Goal: Task Accomplishment & Management: Use online tool/utility

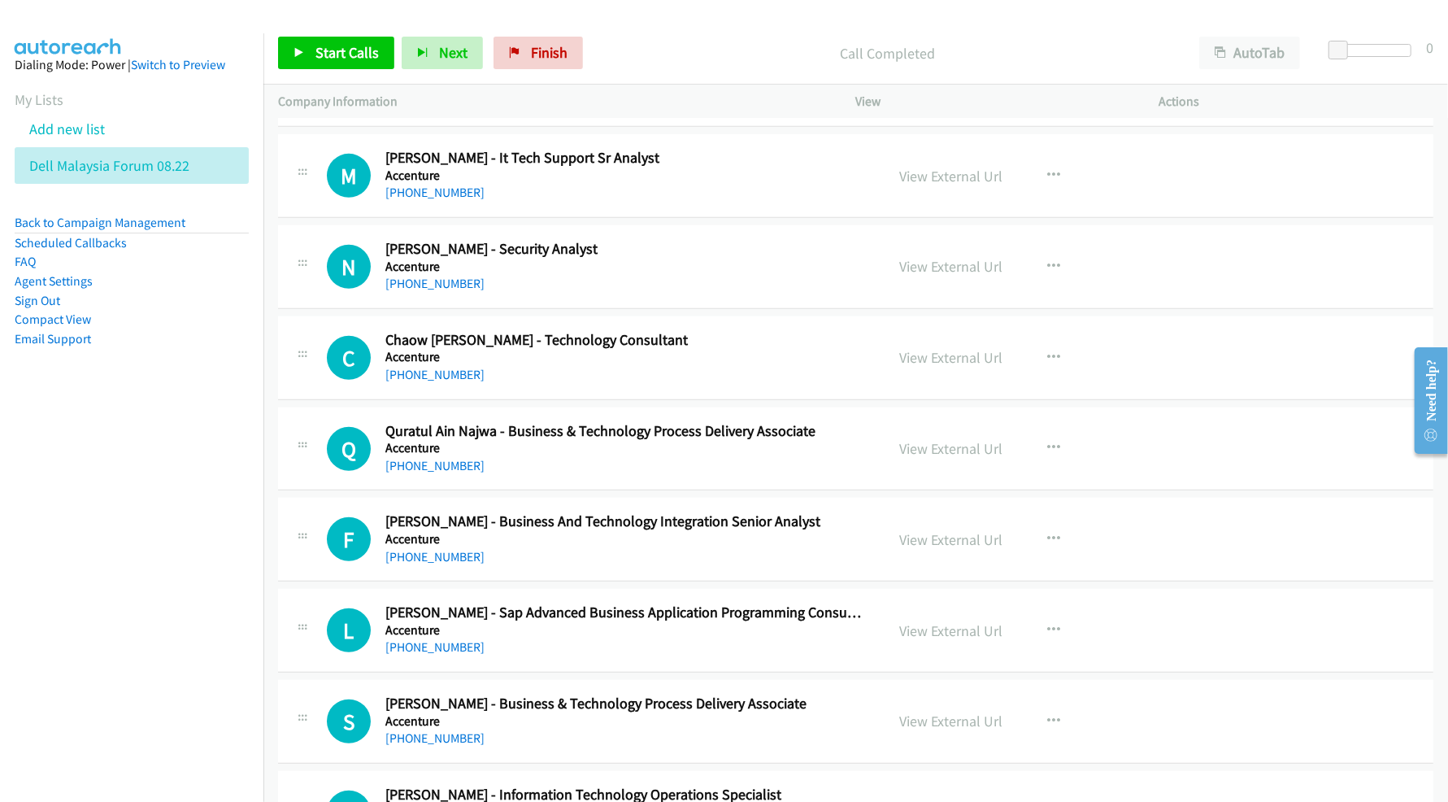
scroll to position [13659, 0]
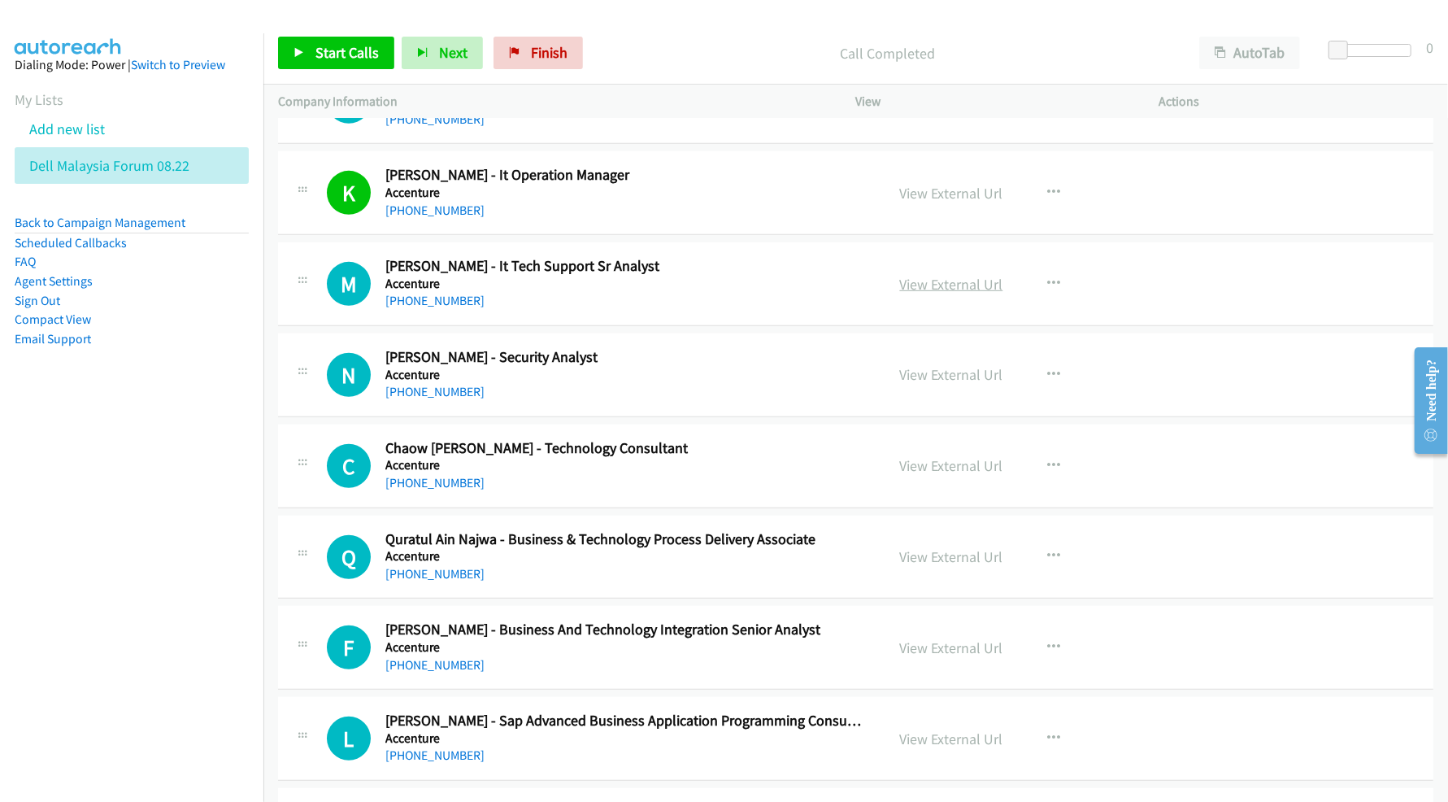
click at [955, 294] on link "View External Url" at bounding box center [951, 284] width 103 height 19
click at [940, 384] on link "View External Url" at bounding box center [951, 374] width 103 height 19
click at [929, 475] on link "View External Url" at bounding box center [951, 465] width 103 height 19
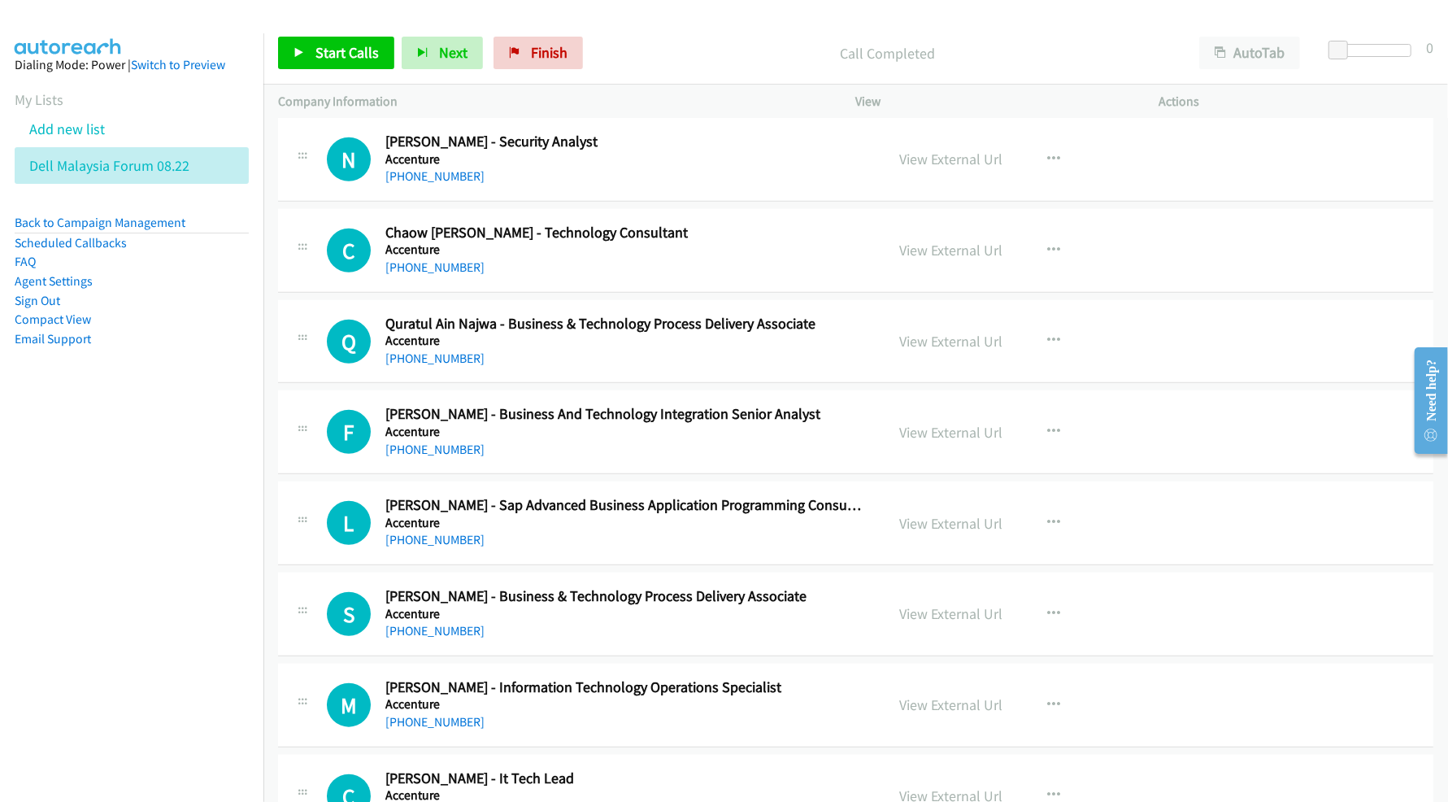
scroll to position [13876, 0]
click at [177, 540] on nav "Dialing Mode: Power | Switch to Preview My Lists Add new list Dell Malaysia For…" at bounding box center [132, 434] width 264 height 802
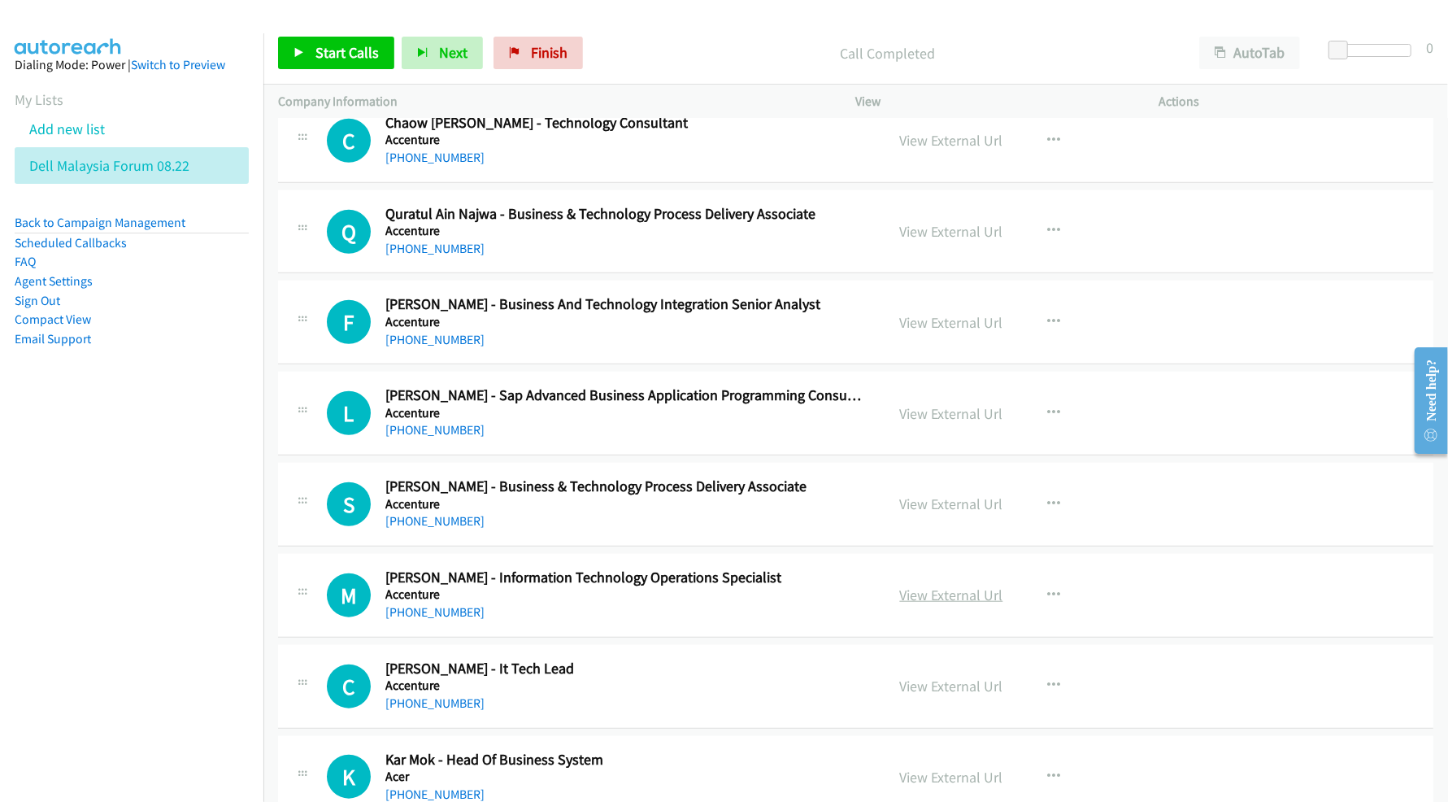
click at [917, 604] on link "View External Url" at bounding box center [951, 594] width 103 height 19
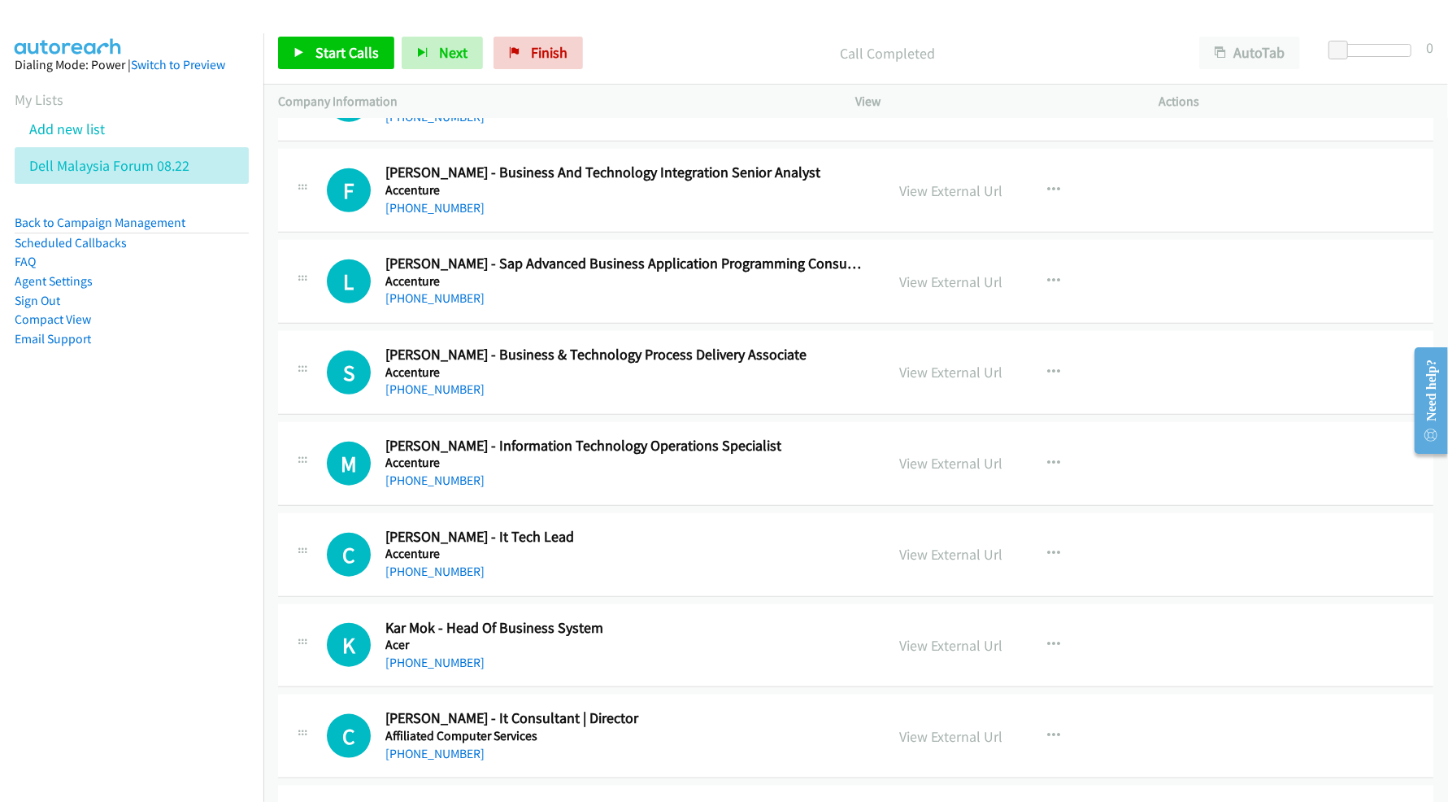
scroll to position [14201, 0]
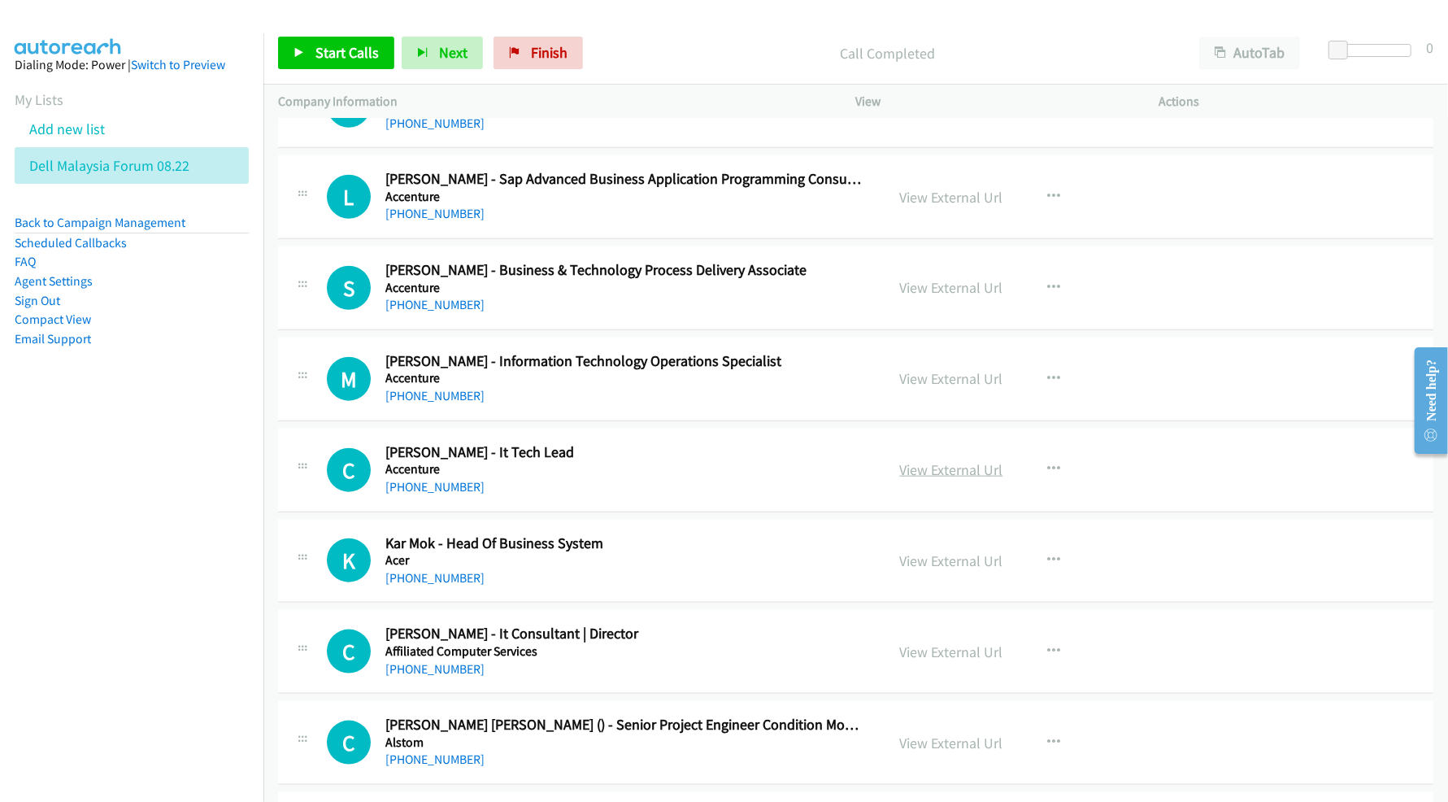
click at [934, 479] on link "View External Url" at bounding box center [951, 469] width 103 height 19
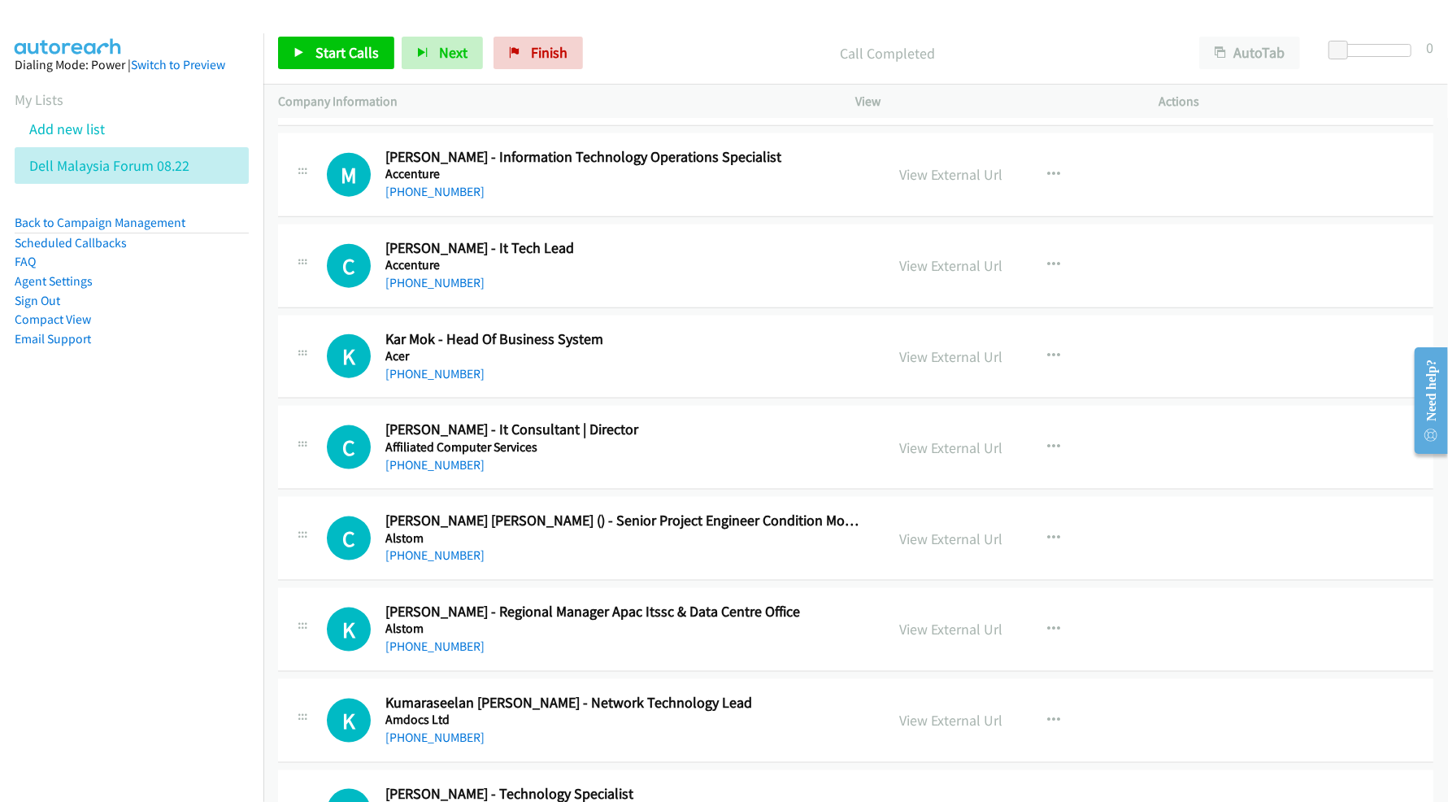
scroll to position [14418, 0]
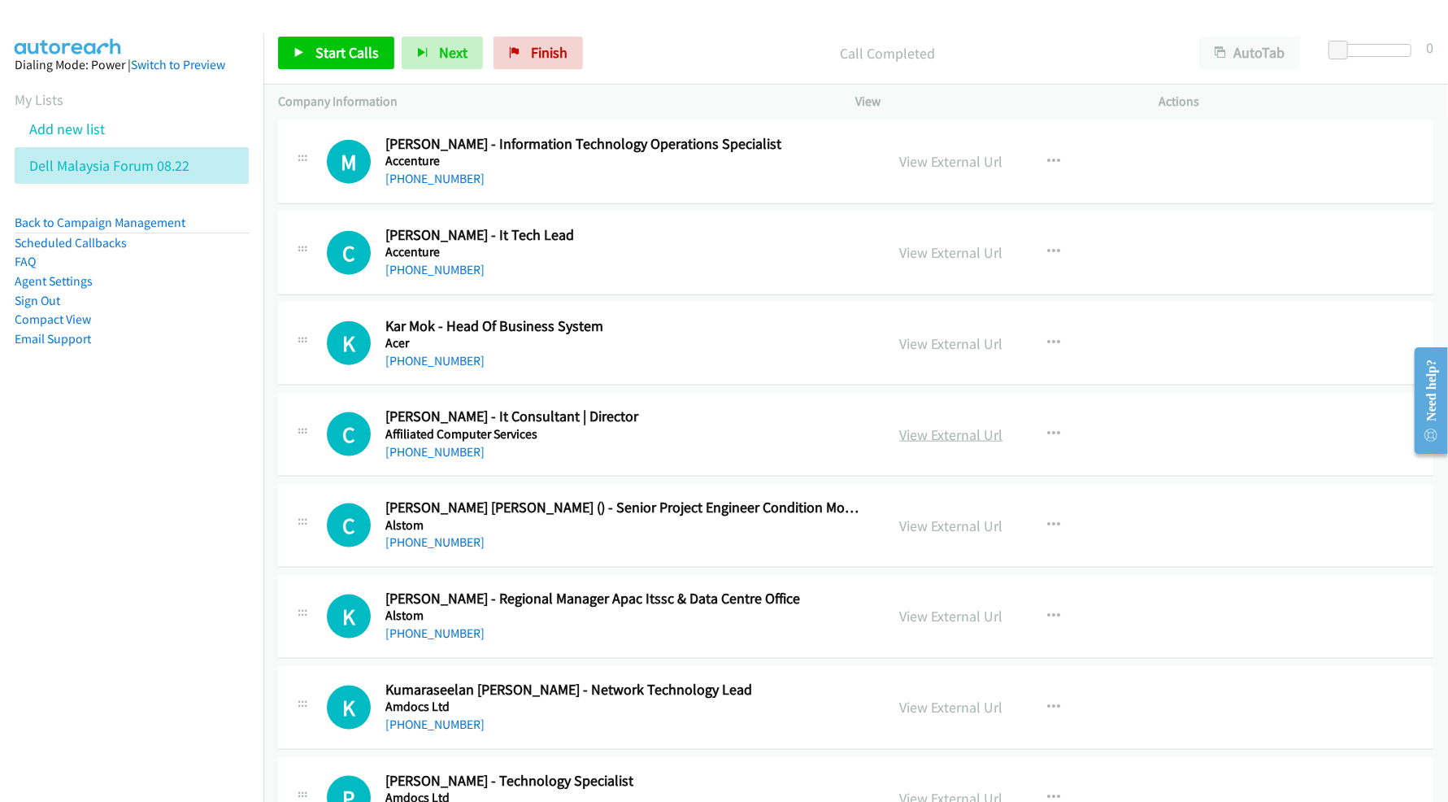
click at [909, 444] on link "View External Url" at bounding box center [951, 434] width 103 height 19
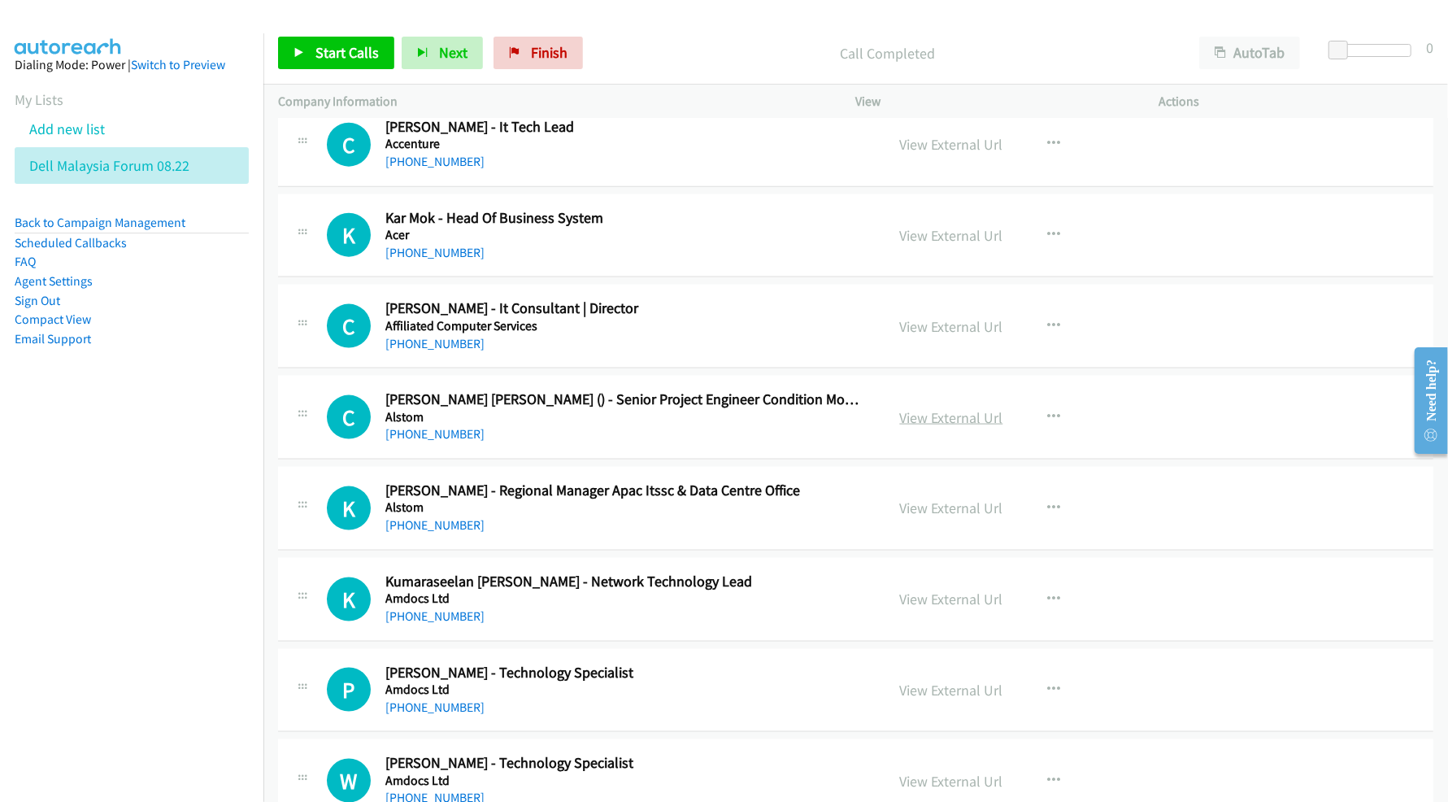
click at [943, 427] on link "View External Url" at bounding box center [951, 417] width 103 height 19
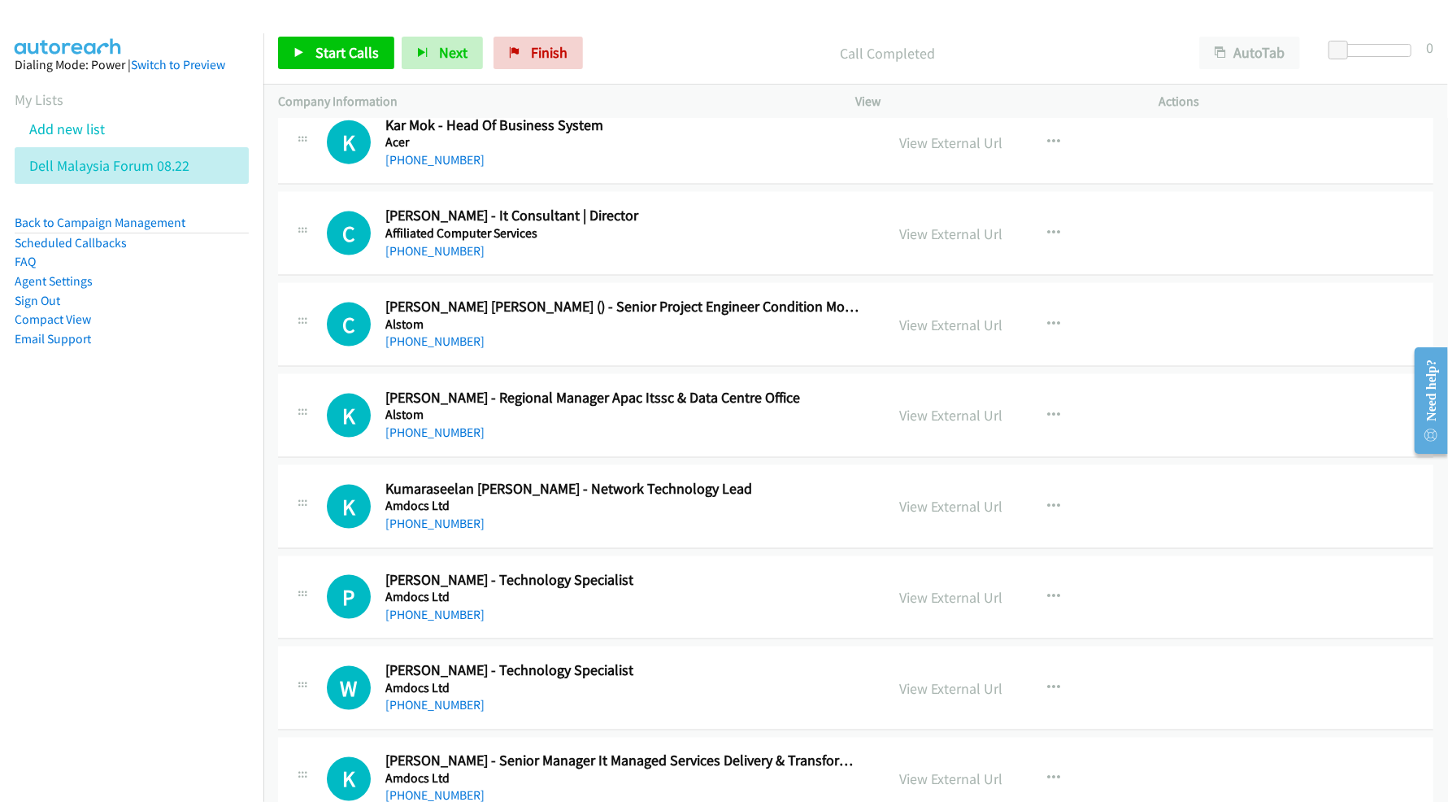
scroll to position [14635, 0]
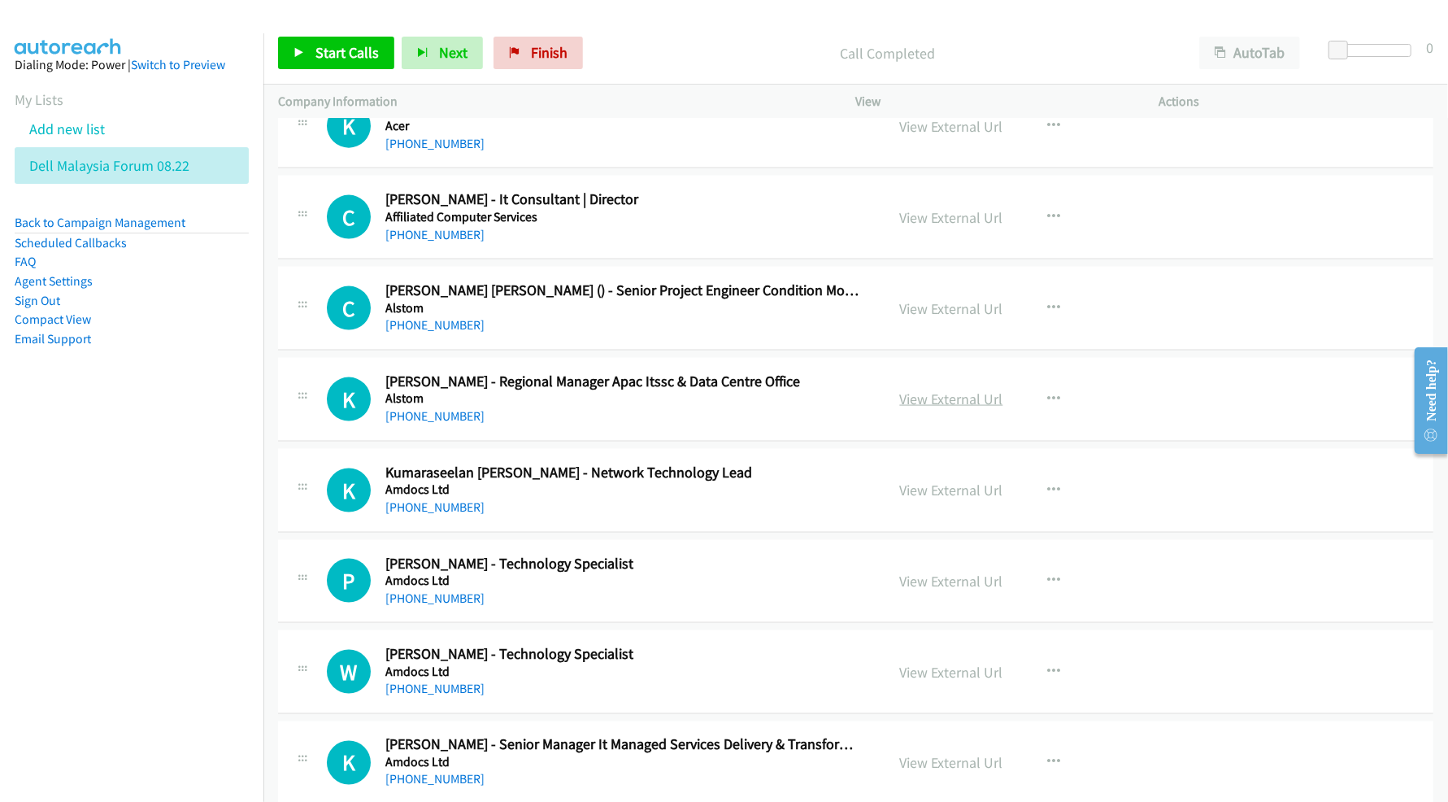
click at [932, 408] on link "View External Url" at bounding box center [951, 398] width 103 height 19
click at [905, 499] on link "View External Url" at bounding box center [951, 490] width 103 height 19
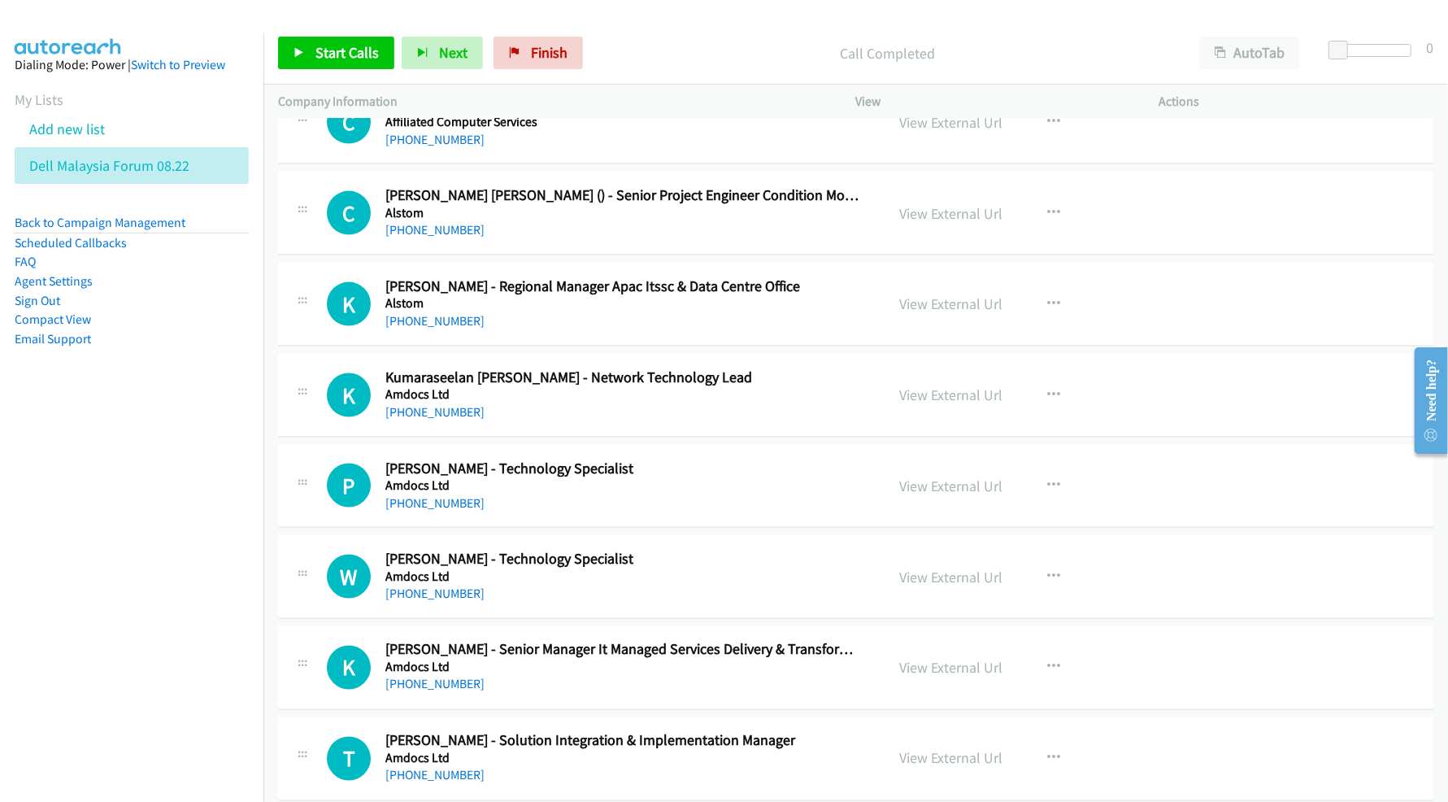
scroll to position [14743, 0]
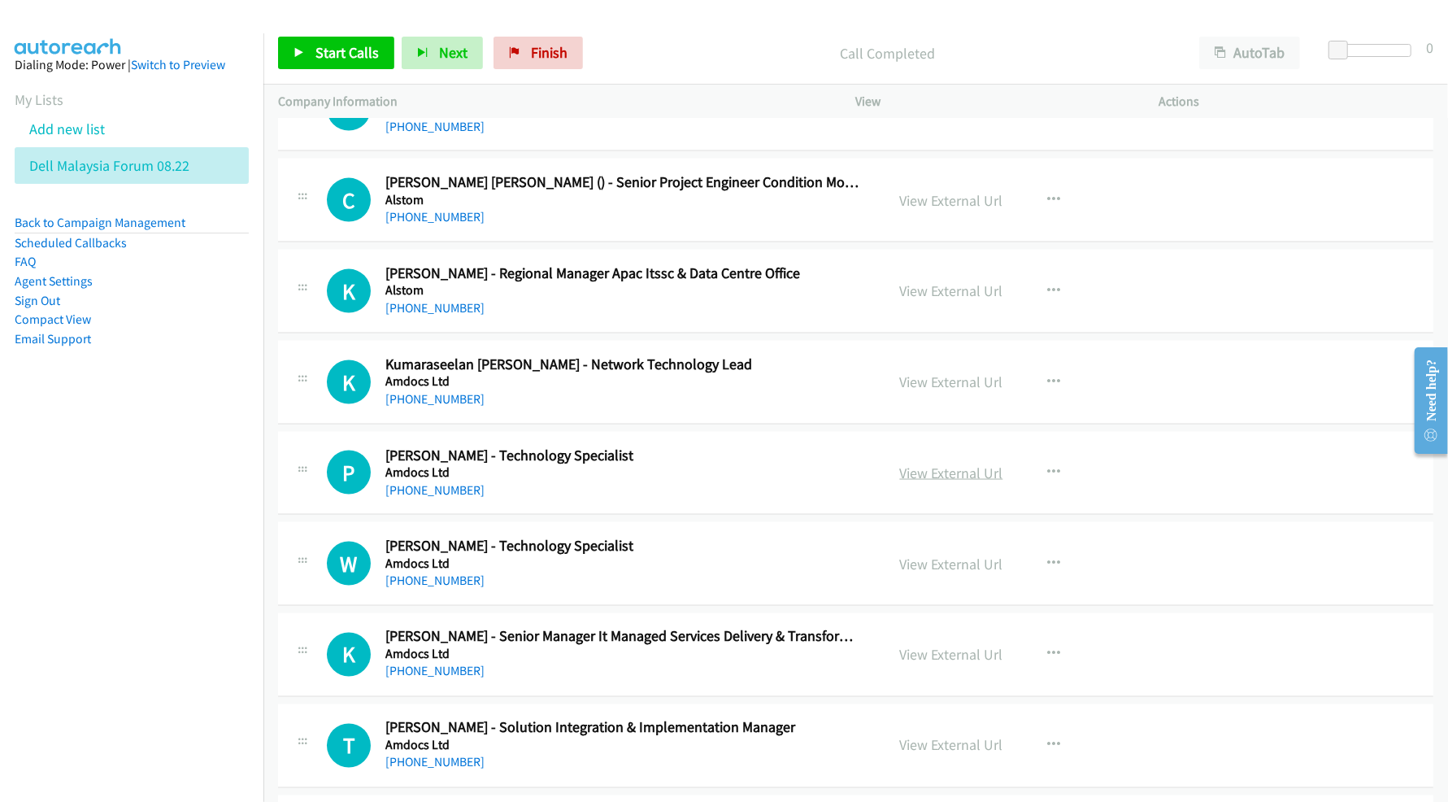
click at [915, 482] on link "View External Url" at bounding box center [951, 472] width 103 height 19
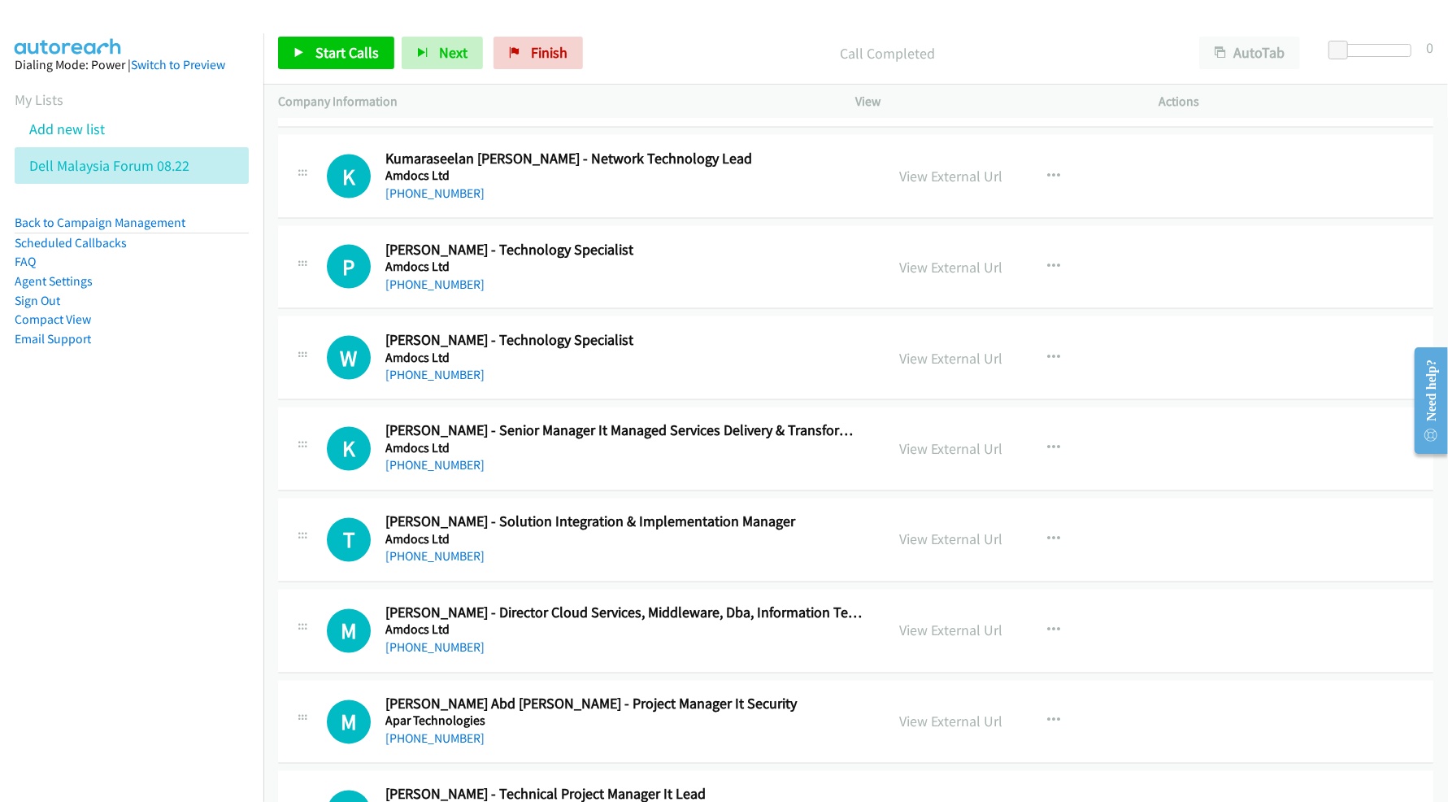
scroll to position [14960, 0]
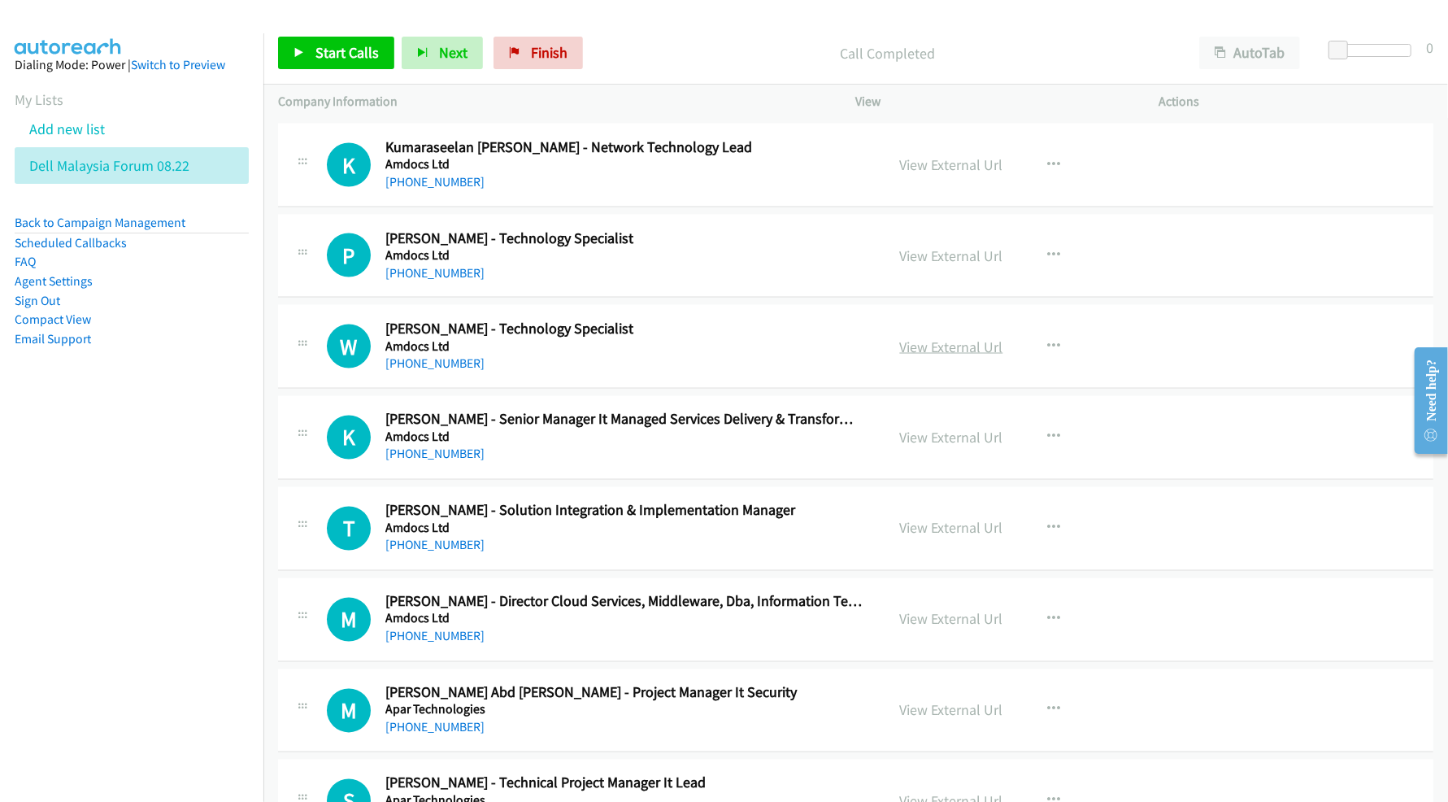
click at [950, 356] on link "View External Url" at bounding box center [951, 346] width 103 height 19
click at [924, 447] on link "View External Url" at bounding box center [951, 437] width 103 height 19
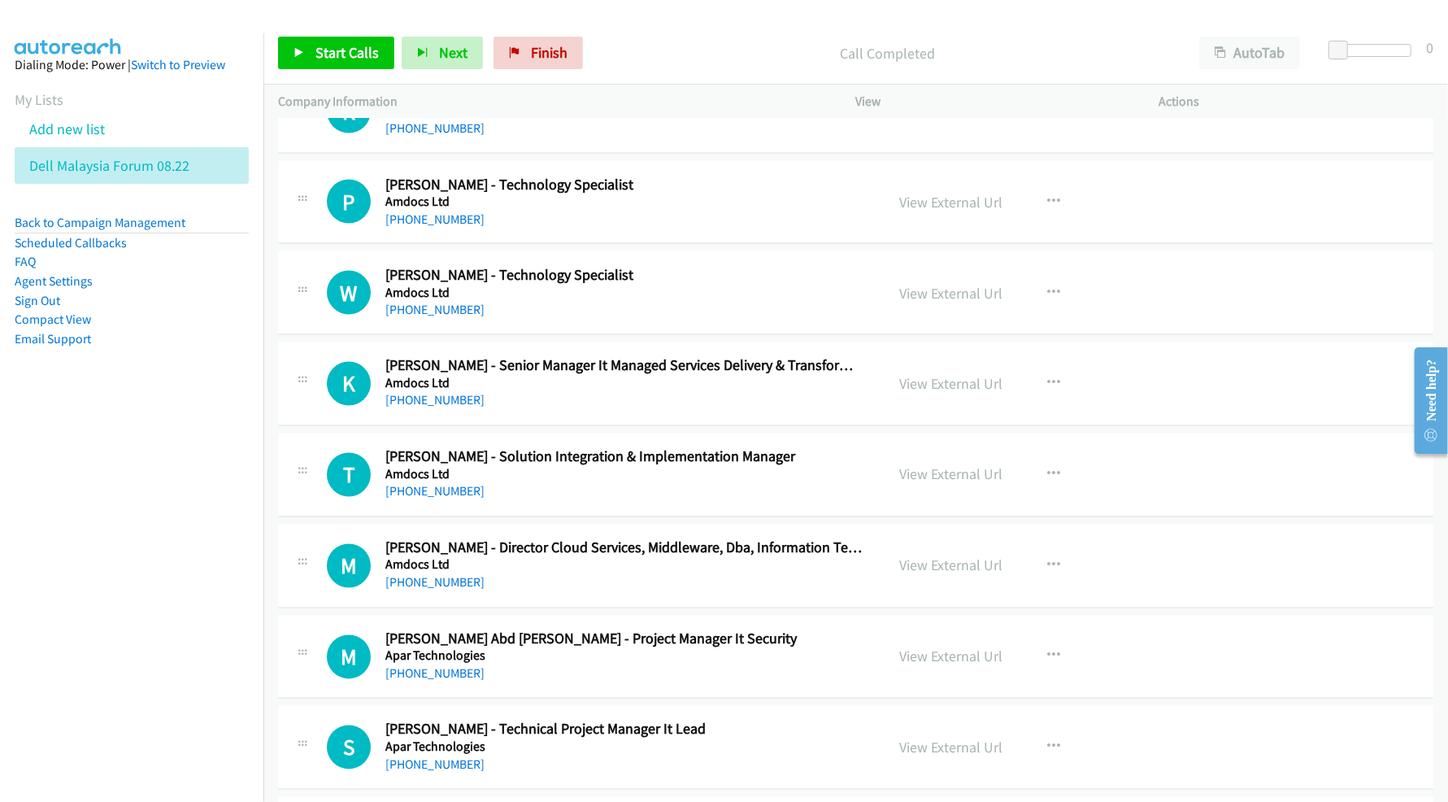
scroll to position [15068, 0]
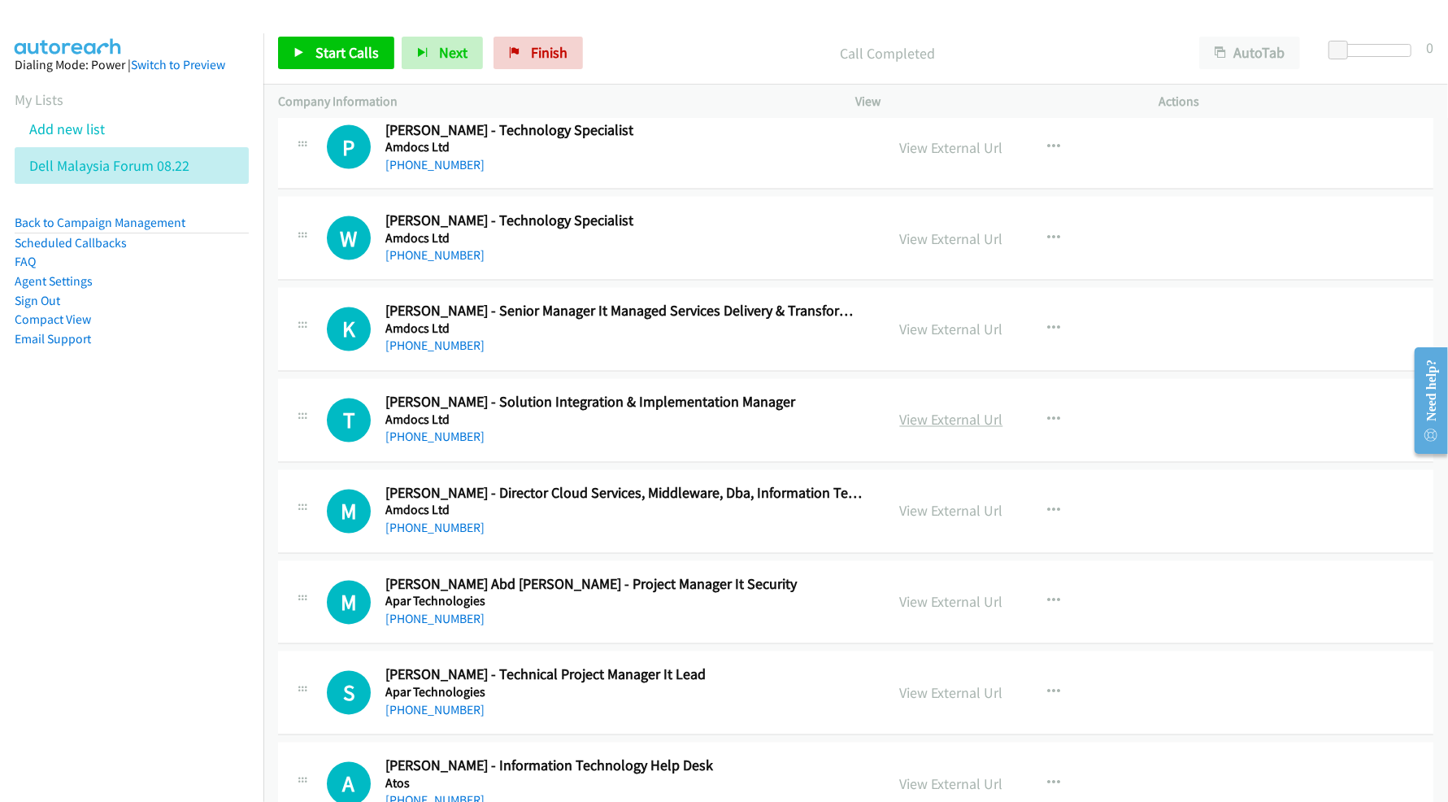
click at [935, 429] on link "View External Url" at bounding box center [951, 420] width 103 height 19
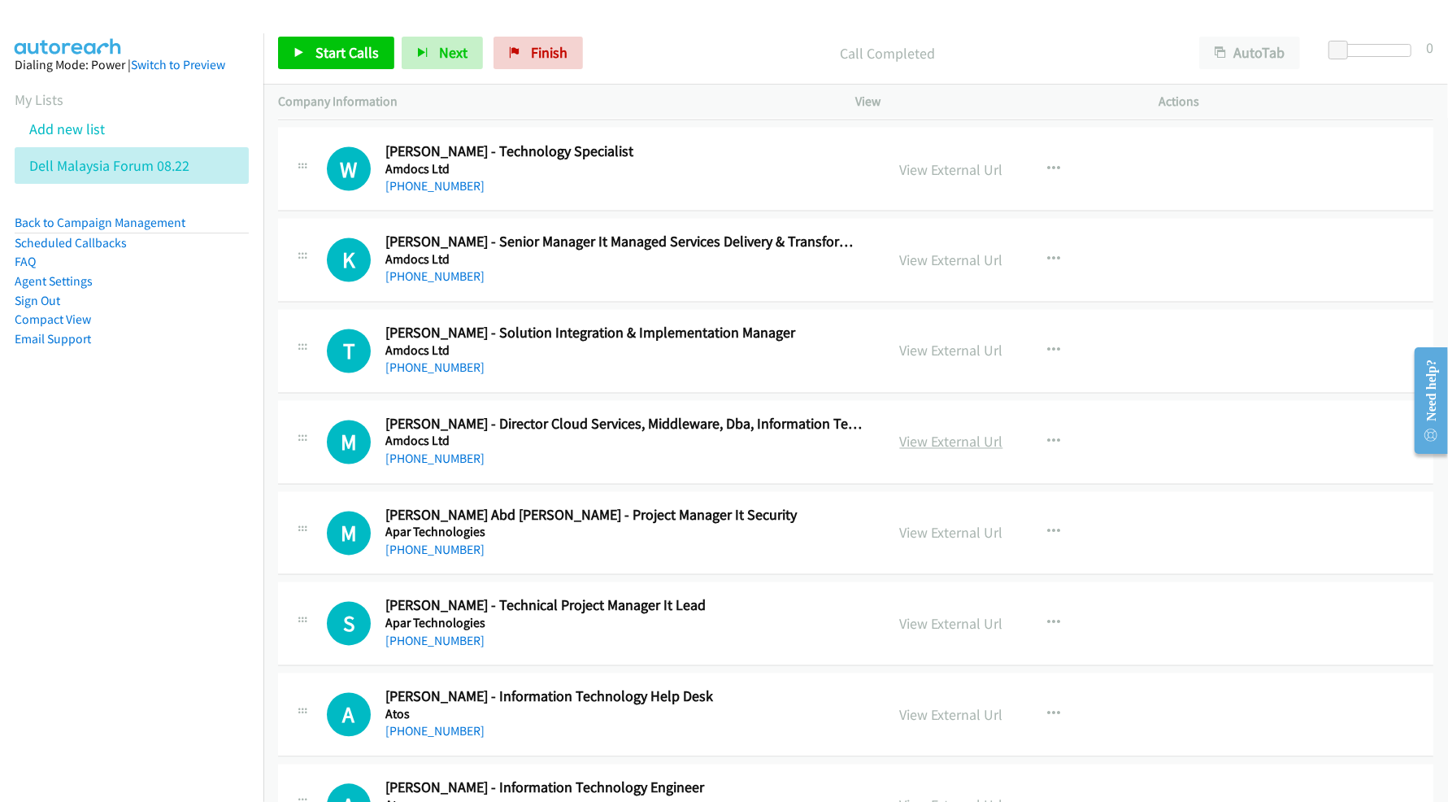
scroll to position [15177, 0]
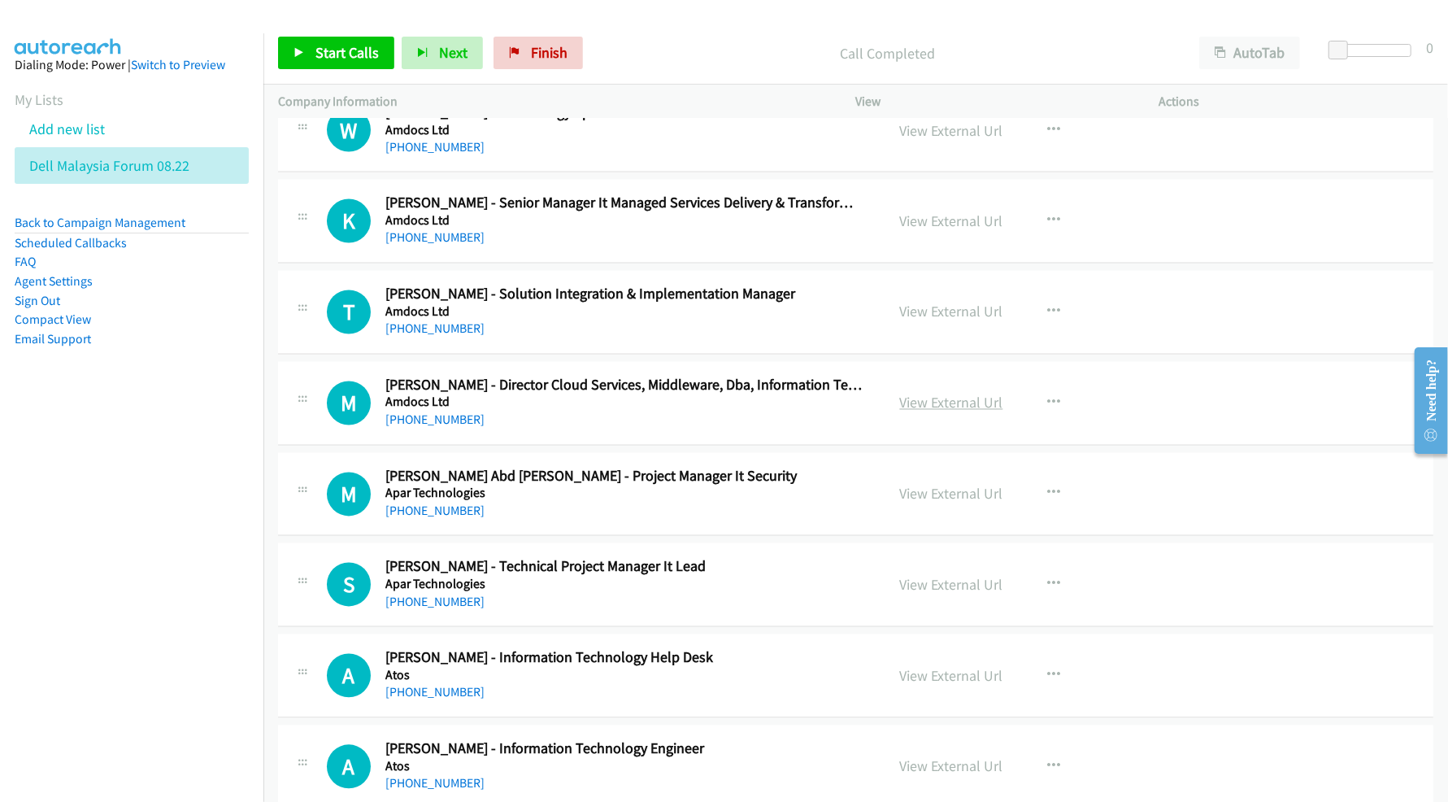
click at [924, 412] on link "View External Url" at bounding box center [951, 403] width 103 height 19
